Goal: Complete application form: Fill out and submit a form for a specific purpose

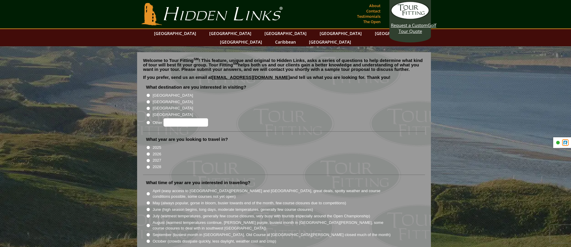
click at [148, 100] on input "[GEOGRAPHIC_DATA]" at bounding box center [148, 102] width 4 height 4
radio input "true"
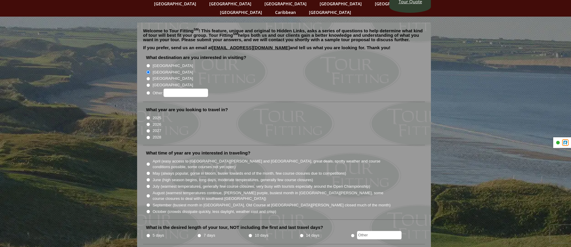
click at [147, 123] on input "2026" at bounding box center [148, 125] width 4 height 4
radio input "true"
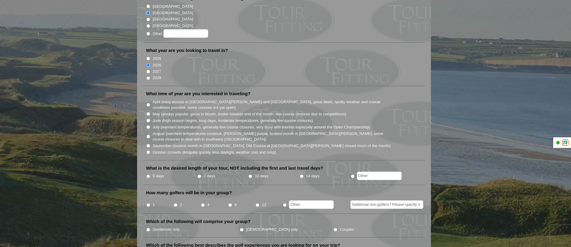
click at [148, 125] on input "July (warmest temperatures, generally few course closures, very busy with touri…" at bounding box center [148, 127] width 4 height 4
radio input "true"
click at [149, 135] on input "August (warmest temperatures continue, [PERSON_NAME] purple, busiest month in […" at bounding box center [148, 137] width 4 height 4
radio input "true"
click at [251, 175] on input "10 days" at bounding box center [251, 177] width 4 height 4
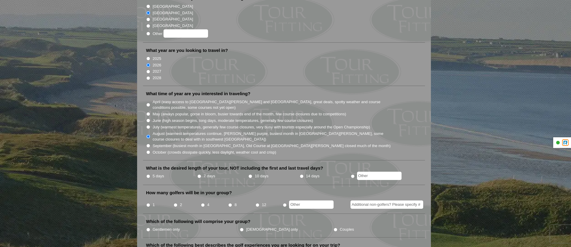
radio input "true"
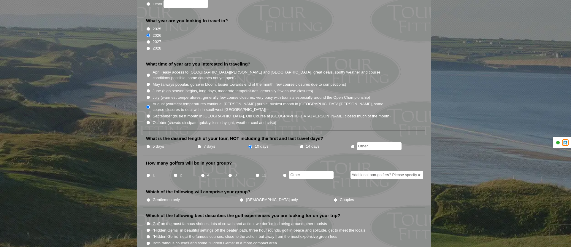
scroll to position [148, 0]
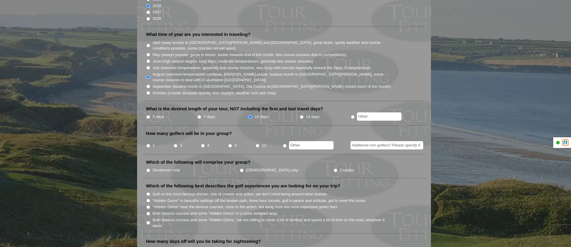
click at [148, 144] on input "1" at bounding box center [148, 146] width 4 height 4
radio input "true"
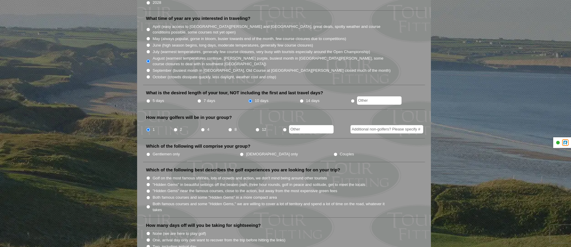
scroll to position [178, 0]
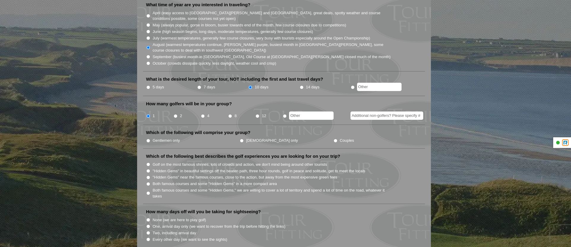
click at [149, 139] on input "Gentlemen only" at bounding box center [148, 141] width 4 height 4
radio input "true"
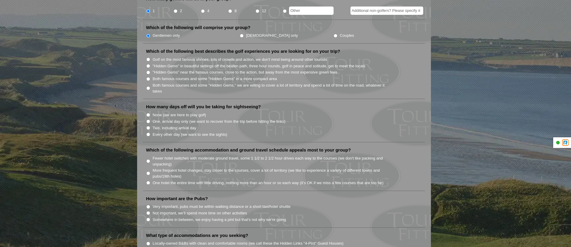
scroll to position [297, 0]
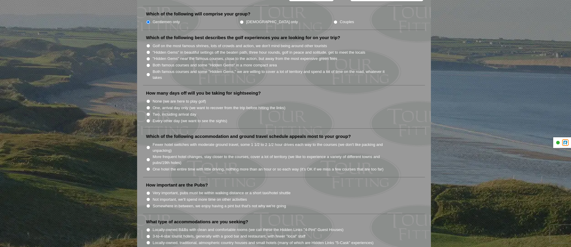
click at [150, 113] on input "Two, including arrival day" at bounding box center [148, 115] width 4 height 4
radio input "true"
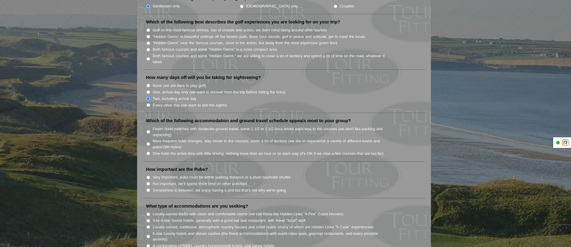
scroll to position [356, 0]
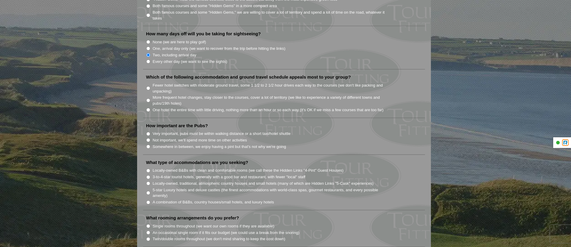
click at [149, 99] on input "More frequent hotel changes, stay closer to the courses, cover a lot of territo…" at bounding box center [148, 101] width 4 height 4
radio input "true"
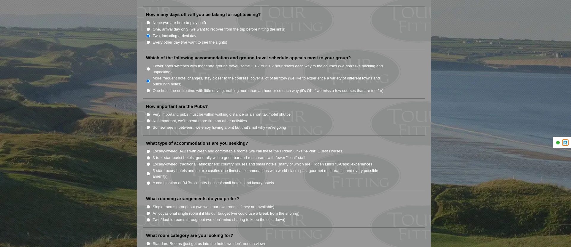
scroll to position [386, 0]
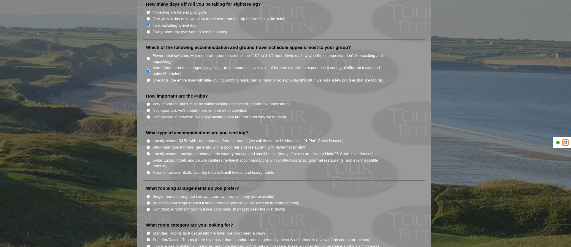
click at [148, 102] on input "Very important, pubs must be within walking distance or a short taxi/hotel shut…" at bounding box center [148, 104] width 4 height 4
radio input "true"
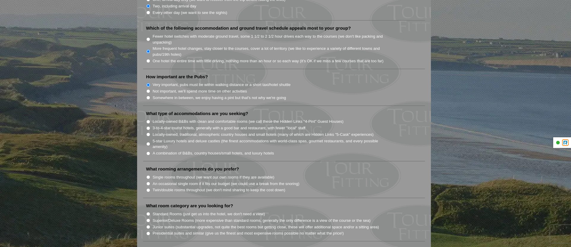
scroll to position [416, 0]
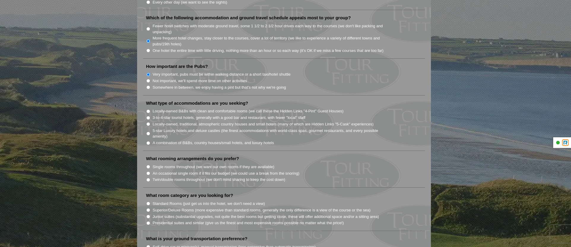
click at [149, 110] on input "Locally-owned B&Bs with clean and comfortable rooms (we call these the Hidden L…" at bounding box center [148, 112] width 4 height 4
radio input "true"
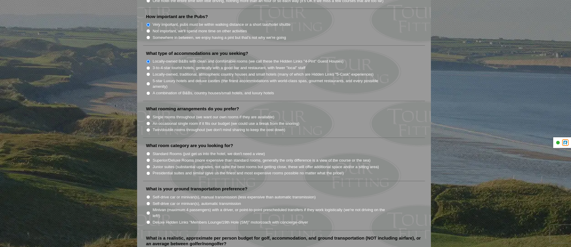
scroll to position [475, 0]
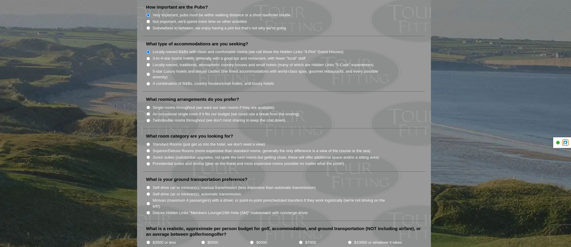
click at [148, 106] on input "Single rooms throughout (we want our own rooms if they are available)" at bounding box center [148, 108] width 4 height 4
radio input "true"
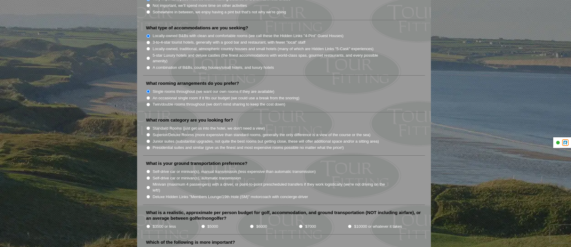
scroll to position [505, 0]
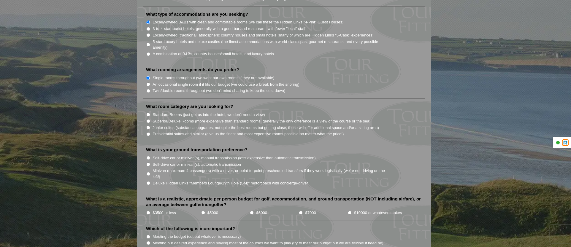
click at [148, 119] on input "Superior/Deluxe Rooms (more expensive than standard rooms, generally the only d…" at bounding box center [148, 121] width 4 height 4
radio input "true"
click at [149, 156] on input "Self-drive car or minivan(s), manual transmission (less expensive than automati…" at bounding box center [148, 158] width 4 height 4
radio input "true"
click at [148, 163] on input "Self-drive car or minivan(s), automatic transmission" at bounding box center [148, 165] width 4 height 4
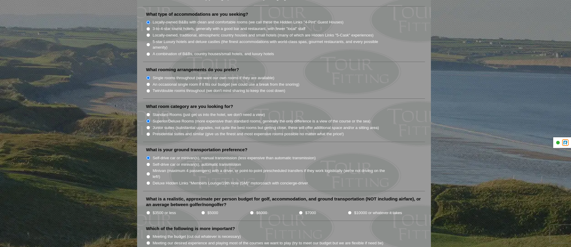
radio input "true"
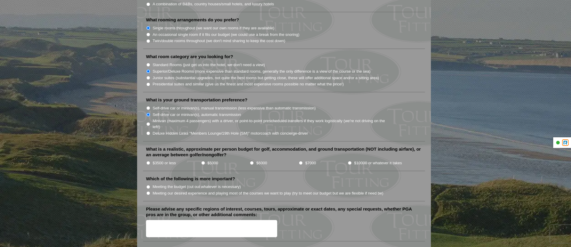
scroll to position [564, 0]
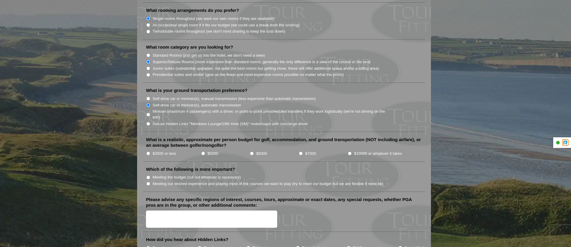
click at [350, 152] on input "$10000 or whatever it takes" at bounding box center [350, 154] width 4 height 4
radio input "true"
click at [148, 182] on input "Meeting our desired experience and playing most of the courses we want to play …" at bounding box center [148, 184] width 4 height 4
radio input "true"
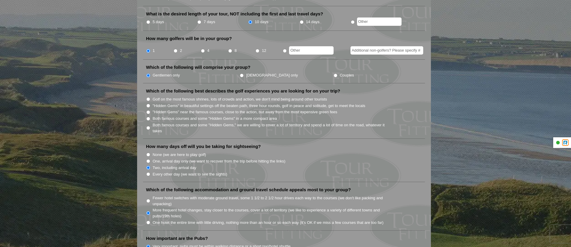
scroll to position [238, 0]
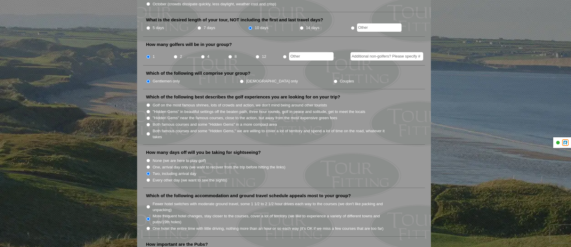
click at [148, 116] on input ""Hidden Gems" near the famous courses, close to the action, but away from the m…" at bounding box center [148, 118] width 4 height 4
radio input "true"
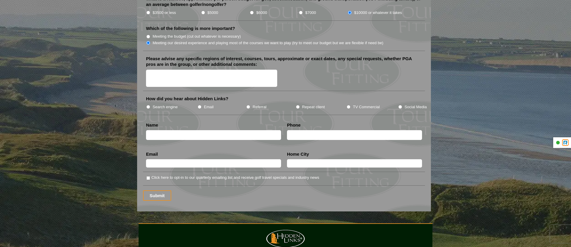
scroll to position [713, 0]
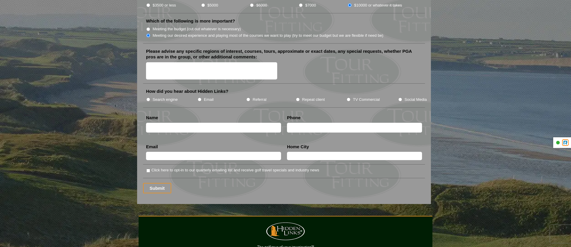
click at [149, 98] on input "Search engine" at bounding box center [148, 100] width 4 height 4
radio input "true"
click at [174, 123] on input "text" at bounding box center [213, 128] width 135 height 10
type input "[PERSON_NAME]"
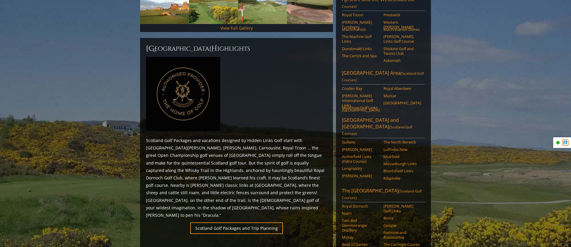
scroll to position [219, 0]
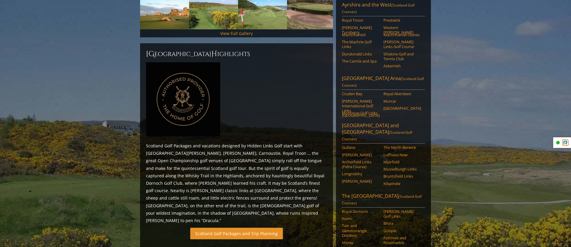
click at [255, 228] on link "Scotland Golf Packages and Trip Planning" at bounding box center [236, 234] width 93 height 12
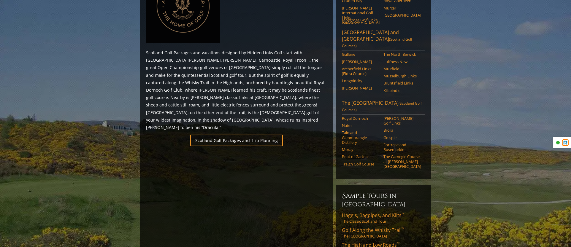
scroll to position [309, 0]
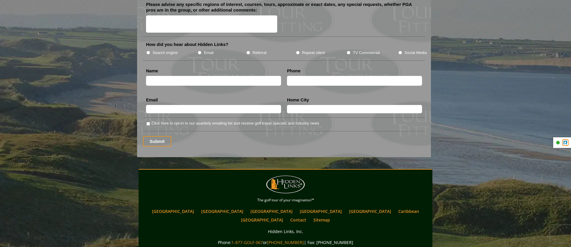
scroll to position [801, 0]
